Goal: Task Accomplishment & Management: Use online tool/utility

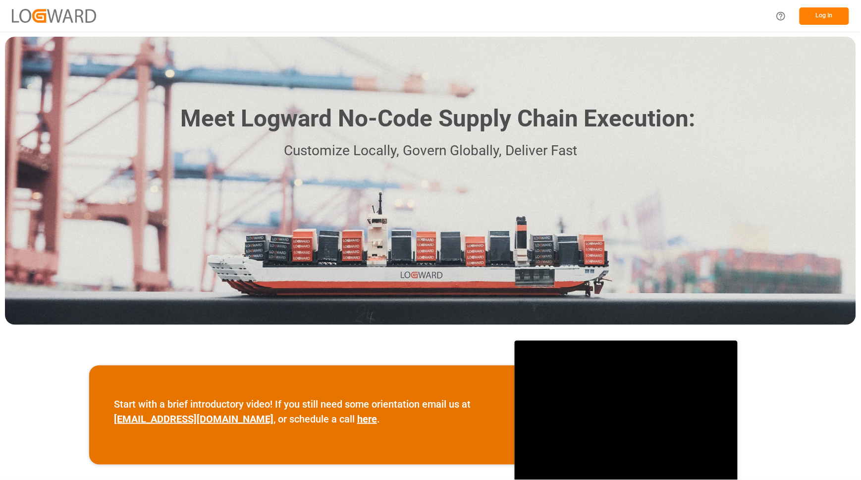
click at [811, 15] on button "Log In" at bounding box center [825, 15] width 50 height 17
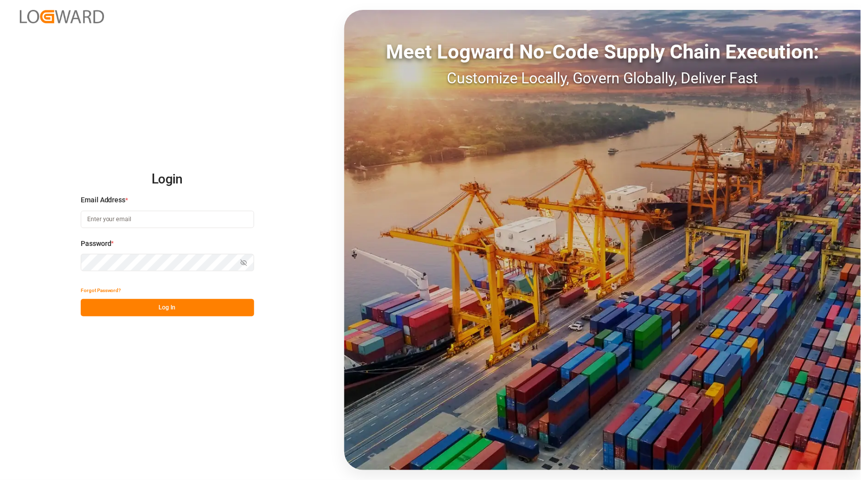
type input "[PERSON_NAME][EMAIL_ADDRESS][PERSON_NAME][DOMAIN_NAME]"
click at [122, 307] on button "Log In" at bounding box center [167, 307] width 173 height 17
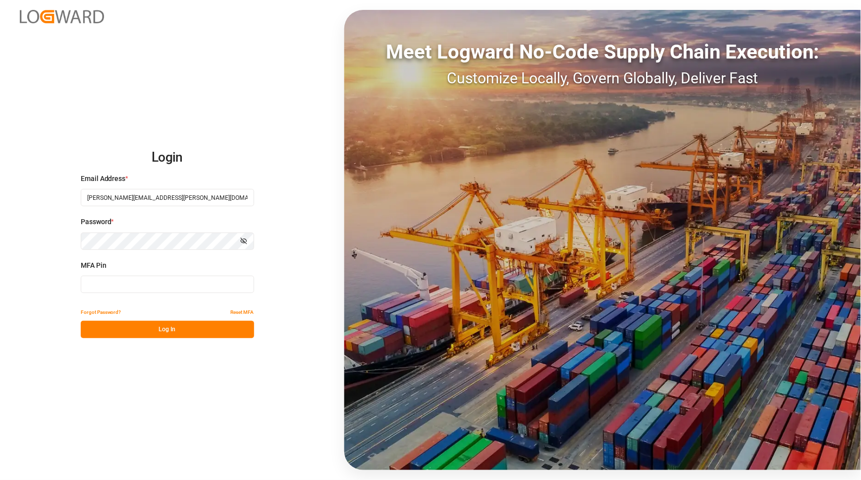
click at [123, 288] on input at bounding box center [167, 284] width 173 height 17
click at [544, 430] on div "Meet Logward No-Code Supply Chain Execution: Customize Locally, Govern Globally…" at bounding box center [602, 240] width 517 height 460
click at [197, 290] on input at bounding box center [167, 284] width 173 height 17
type input "897912"
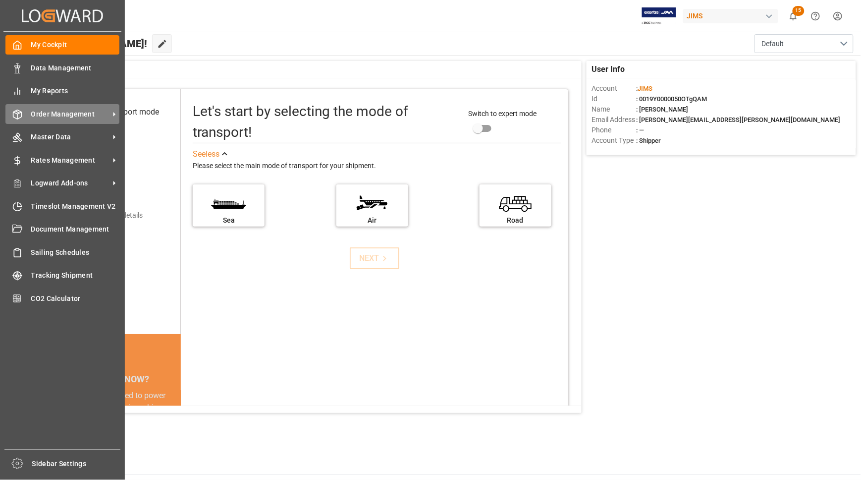
click at [57, 112] on span "Order Management" at bounding box center [70, 114] width 78 height 10
click at [72, 116] on span "Order Management" at bounding box center [70, 114] width 78 height 10
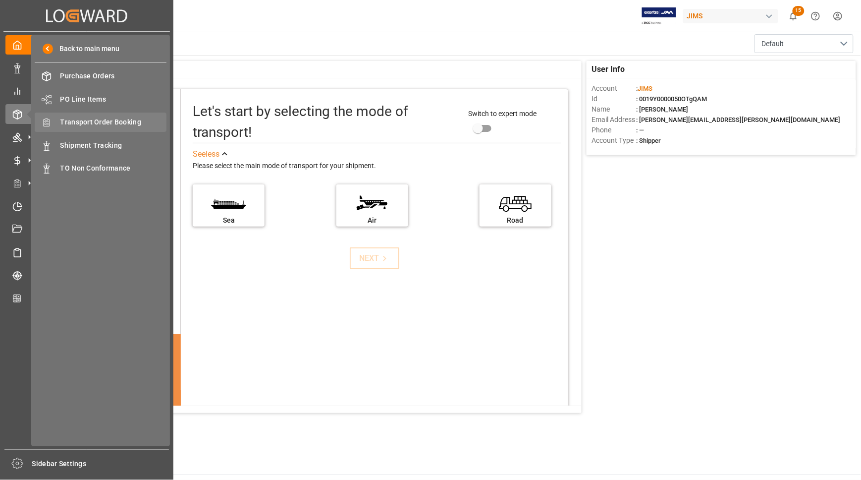
click at [83, 124] on span "Transport Order Booking" at bounding box center [113, 122] width 107 height 10
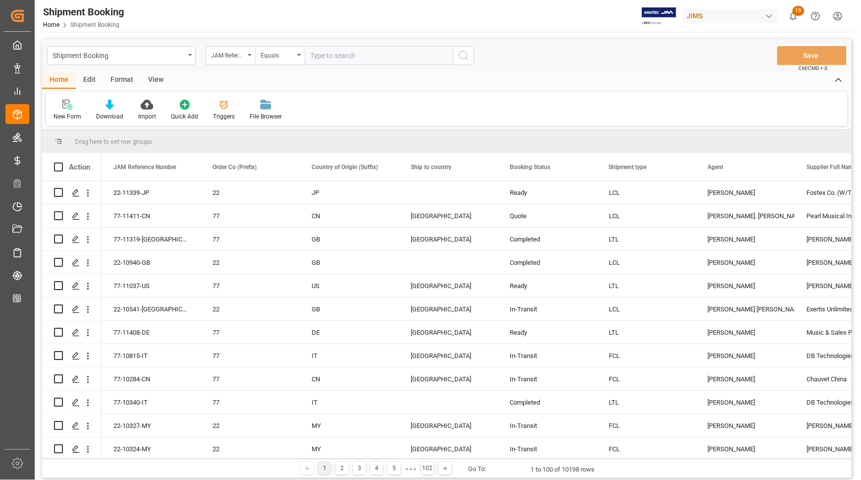
click at [343, 53] on input "text" at bounding box center [379, 55] width 149 height 19
type input "77-11366-US"
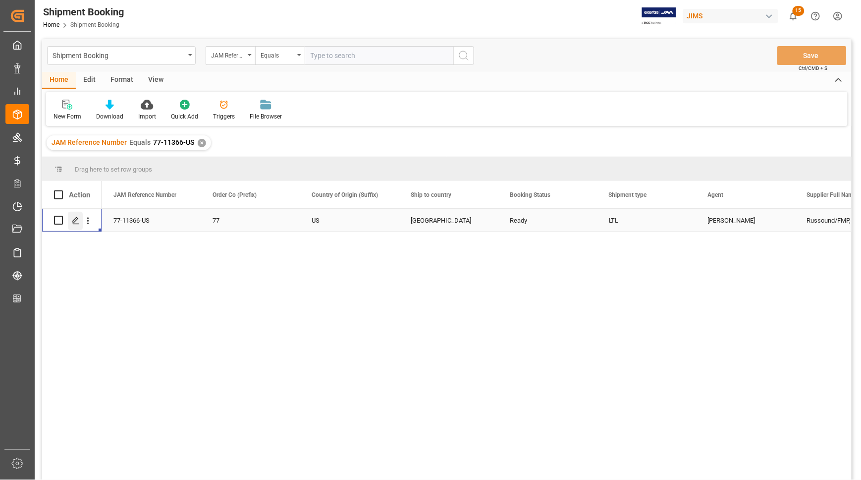
click at [78, 222] on icon "Press SPACE to select this row." at bounding box center [76, 221] width 8 height 8
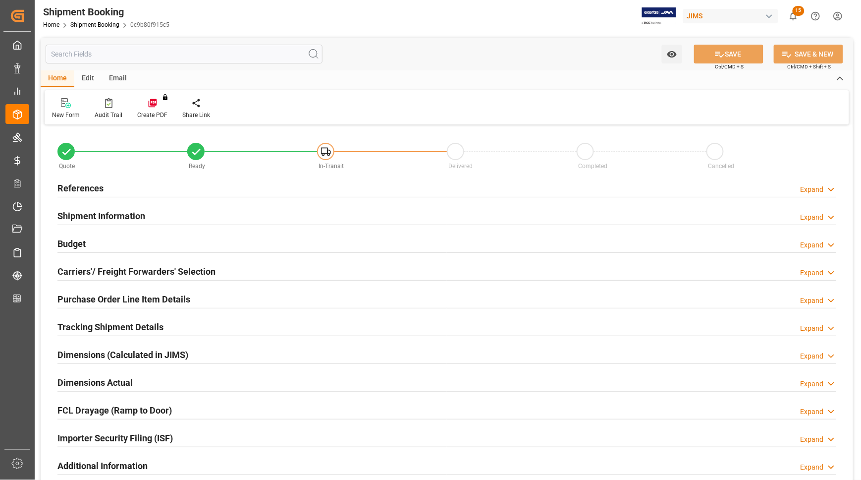
type input "0"
type input "1104.7"
click at [75, 239] on h2 "Budget" at bounding box center [71, 243] width 28 height 13
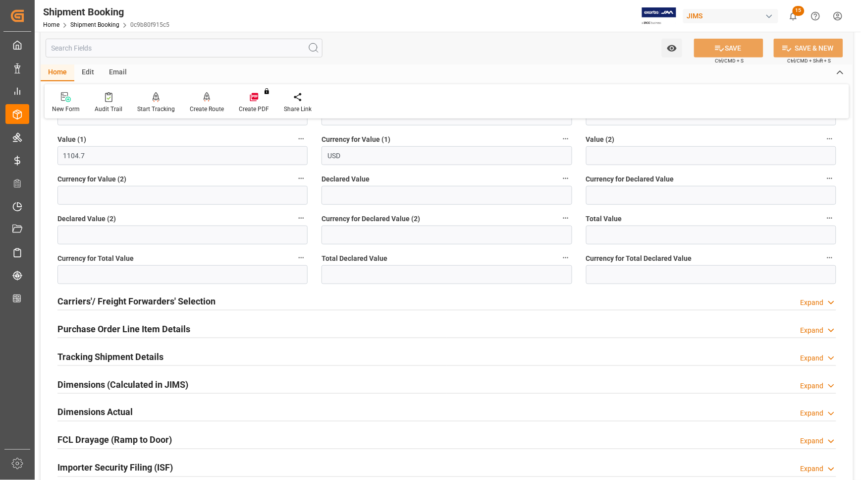
scroll to position [310, 0]
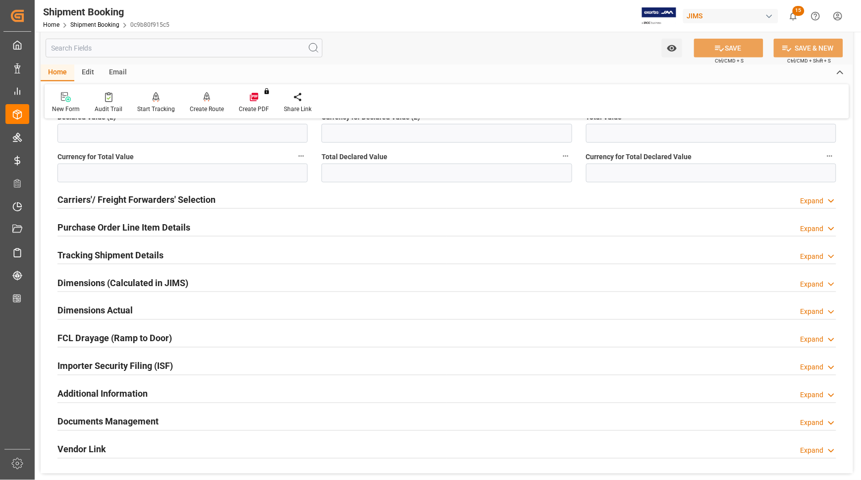
click at [90, 308] on h2 "Dimensions Actual" at bounding box center [94, 310] width 75 height 13
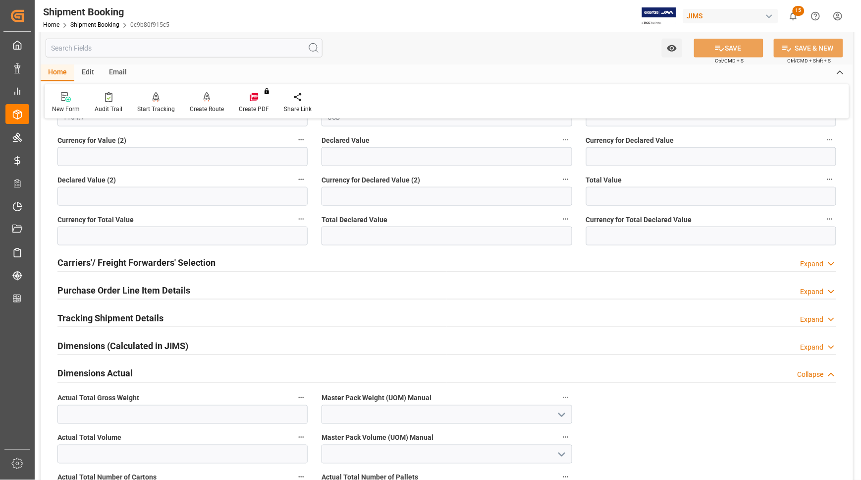
scroll to position [248, 0]
click at [116, 259] on h2 "Carriers'/ Freight Forwarders' Selection" at bounding box center [136, 261] width 158 height 13
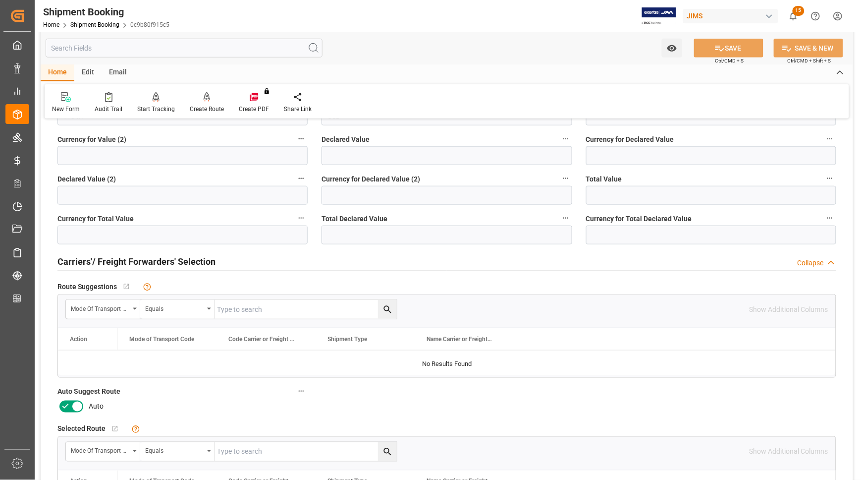
click at [75, 405] on icon at bounding box center [77, 406] width 12 height 12
click at [0, 0] on input "checkbox" at bounding box center [0, 0] width 0 height 0
click at [725, 46] on button "SAVE" at bounding box center [728, 48] width 69 height 19
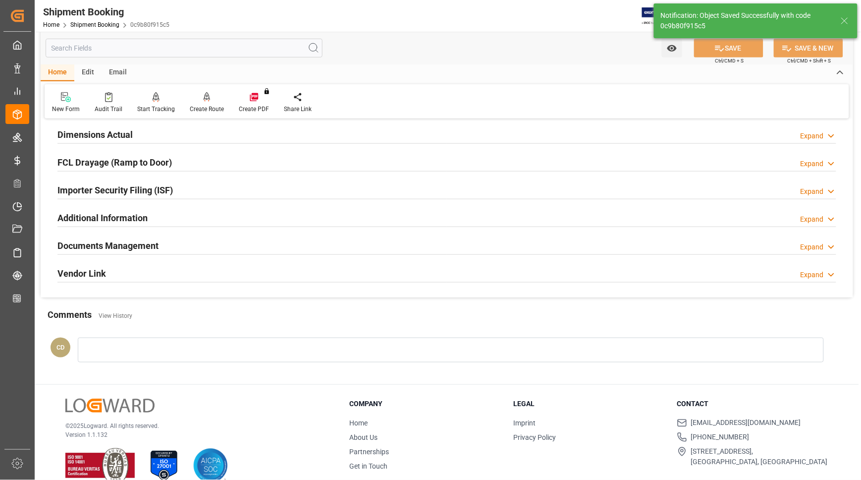
scroll to position [10, 0]
